Goal: Check status

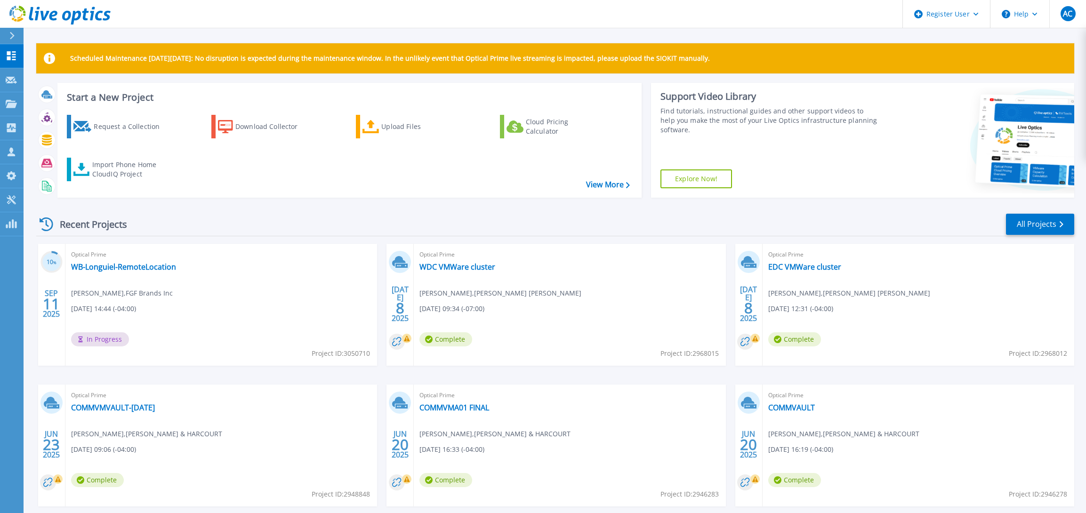
scroll to position [48, 0]
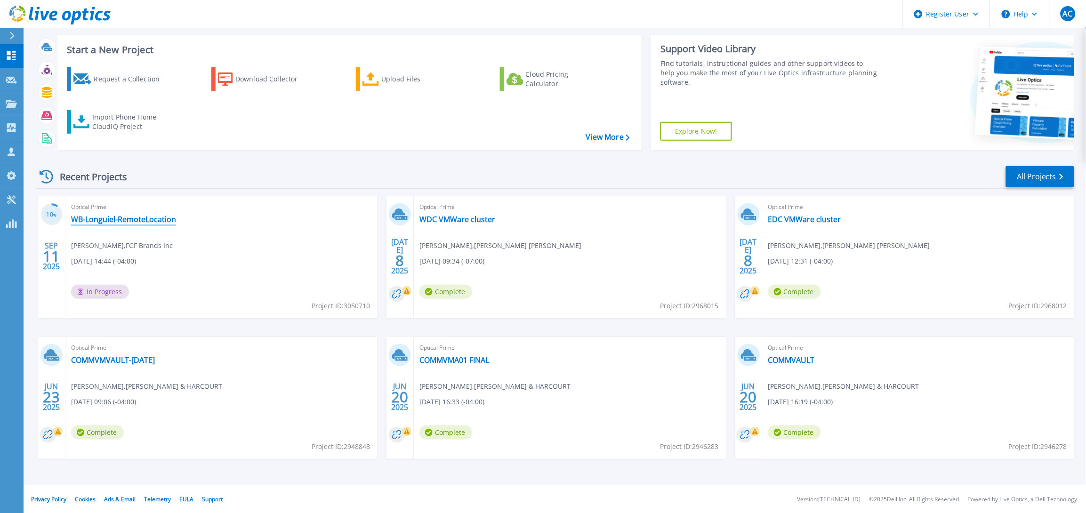
click at [146, 222] on link "WB-Longuiel-RemoteLocation" at bounding box center [123, 219] width 105 height 9
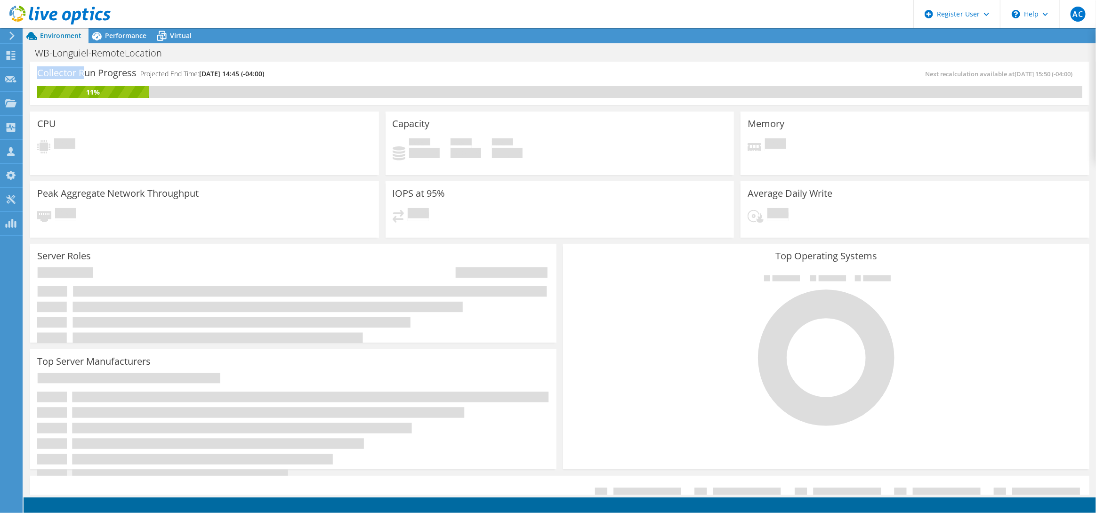
drag, startPoint x: 132, startPoint y: 71, endPoint x: 306, endPoint y: 59, distance: 174.1
click at [306, 59] on div "Environment Performance Virtual Upgrades Print 11%" at bounding box center [560, 270] width 1072 height 485
click at [306, 59] on div "WB-Longuiel-RemoteLocation Print" at bounding box center [560, 52] width 1072 height 17
drag, startPoint x: 37, startPoint y: 74, endPoint x: 300, endPoint y: 66, distance: 263.3
click at [300, 66] on div "Collector Run Progress Projected End Time: [DATE] 14:45 (-04:00) Next recalcula…" at bounding box center [559, 83] width 1059 height 43
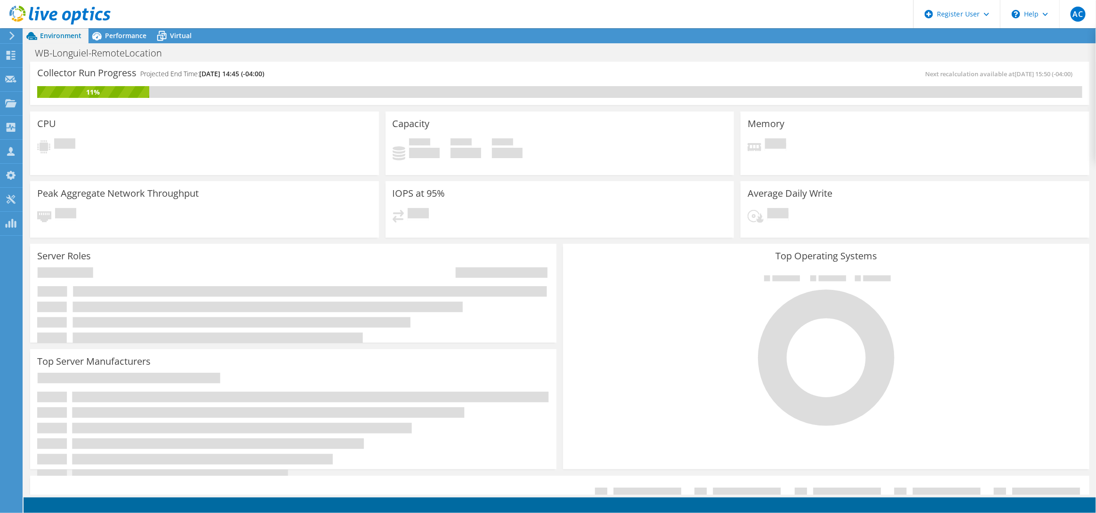
click at [300, 66] on div "Collector Run Progress Projected End Time: [DATE] 14:45 (-04:00) Next recalcula…" at bounding box center [559, 83] width 1059 height 43
drag, startPoint x: 37, startPoint y: 74, endPoint x: 294, endPoint y: 72, distance: 256.6
click at [294, 72] on div "Collector Run Progress Projected End Time: [DATE] 14:45 (-04:00)" at bounding box center [298, 77] width 523 height 17
drag, startPoint x: 38, startPoint y: 73, endPoint x: 303, endPoint y: 73, distance: 265.0
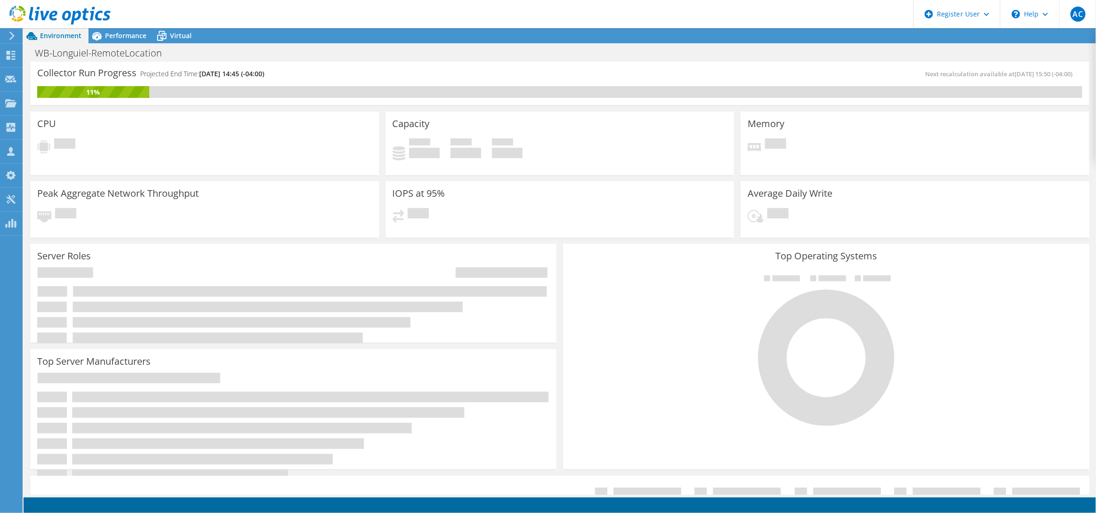
click at [303, 73] on div "Collector Run Progress Projected End Time: [DATE] 14:45 (-04:00)" at bounding box center [298, 77] width 523 height 17
drag, startPoint x: 34, startPoint y: 73, endPoint x: 295, endPoint y: 73, distance: 260.8
click at [295, 73] on div "Collector Run Progress Projected End Time: [DATE] 14:45 (-04:00) Next recalcula…" at bounding box center [559, 83] width 1059 height 43
click at [295, 73] on div "Collector Run Progress Projected End Time: [DATE] 14:45 (-04:00)" at bounding box center [298, 77] width 523 height 17
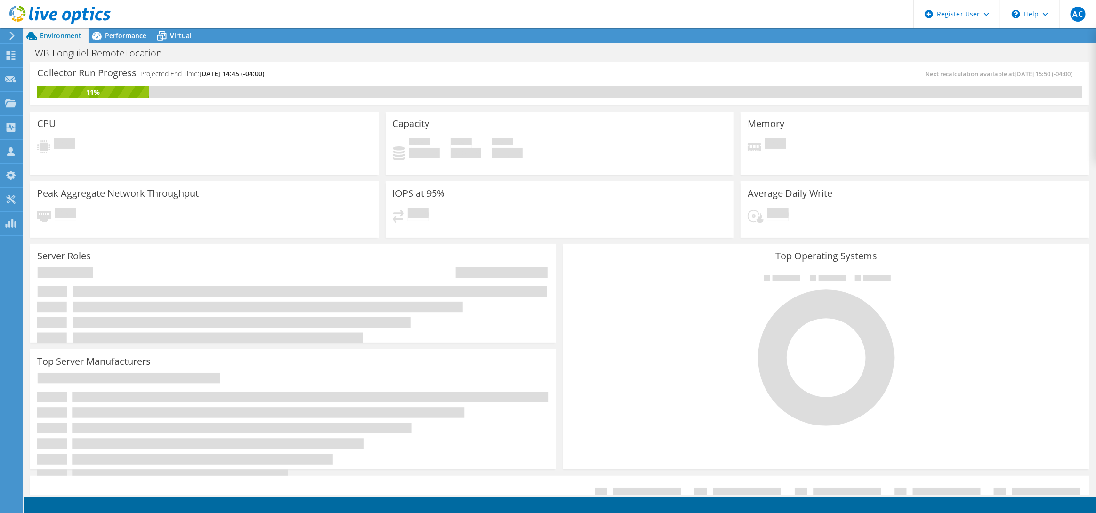
drag, startPoint x: 49, startPoint y: 73, endPoint x: 286, endPoint y: 74, distance: 237.3
click at [286, 74] on div "Collector Run Progress Projected End Time: [DATE] 14:45 (-04:00)" at bounding box center [298, 77] width 523 height 17
